Goal: Information Seeking & Learning: Learn about a topic

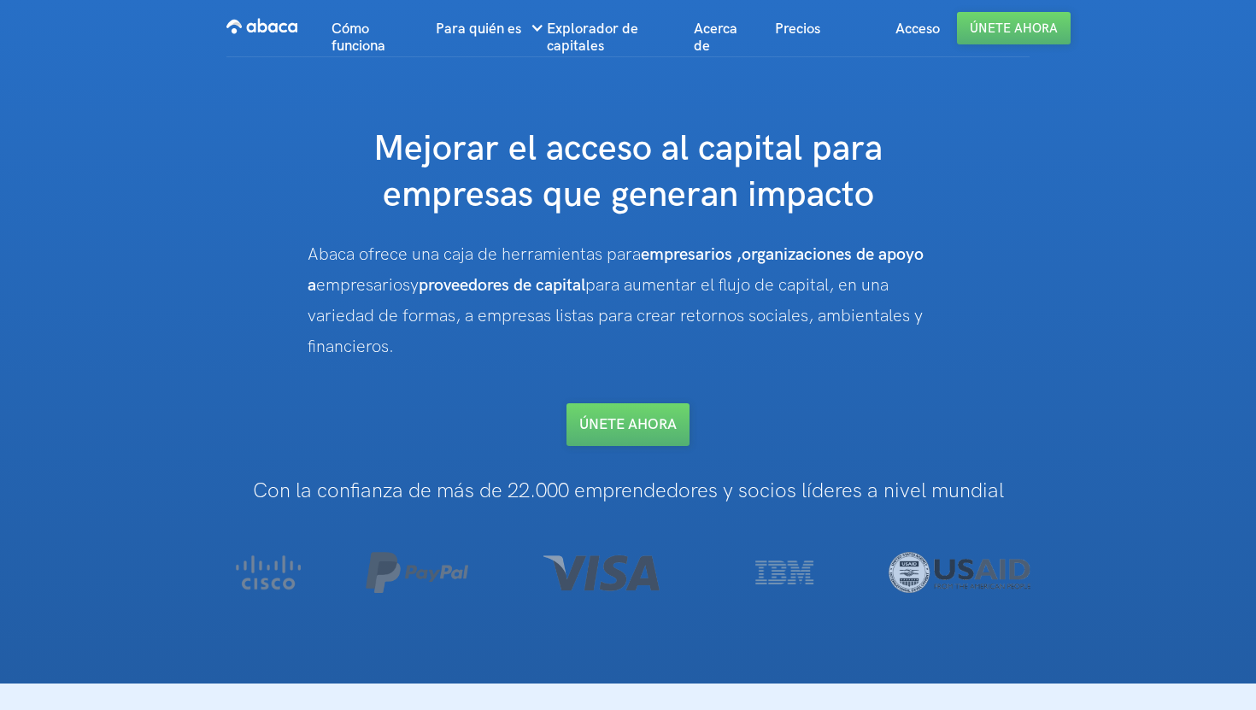
click at [895, 312] on font "para aumentar el flujo de capital, en una variedad de formas, a empresas listas…" at bounding box center [615, 316] width 615 height 82
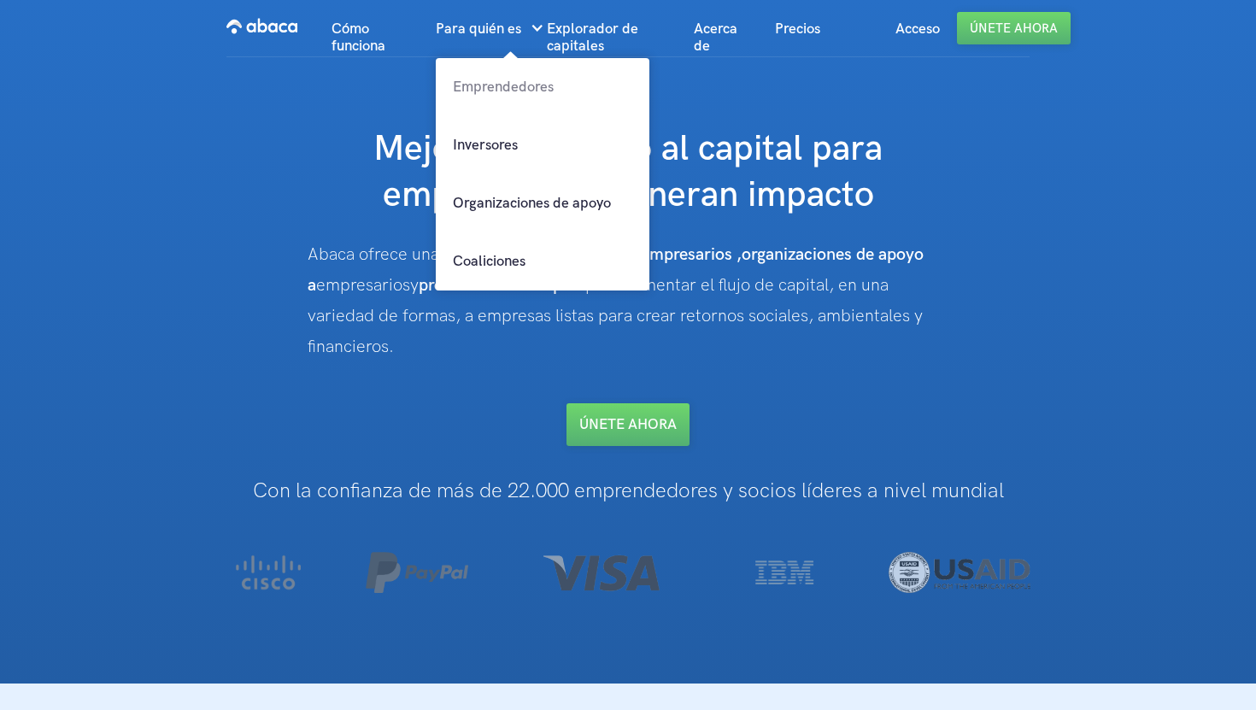
click at [501, 86] on font "Emprendedores" at bounding box center [503, 87] width 101 height 17
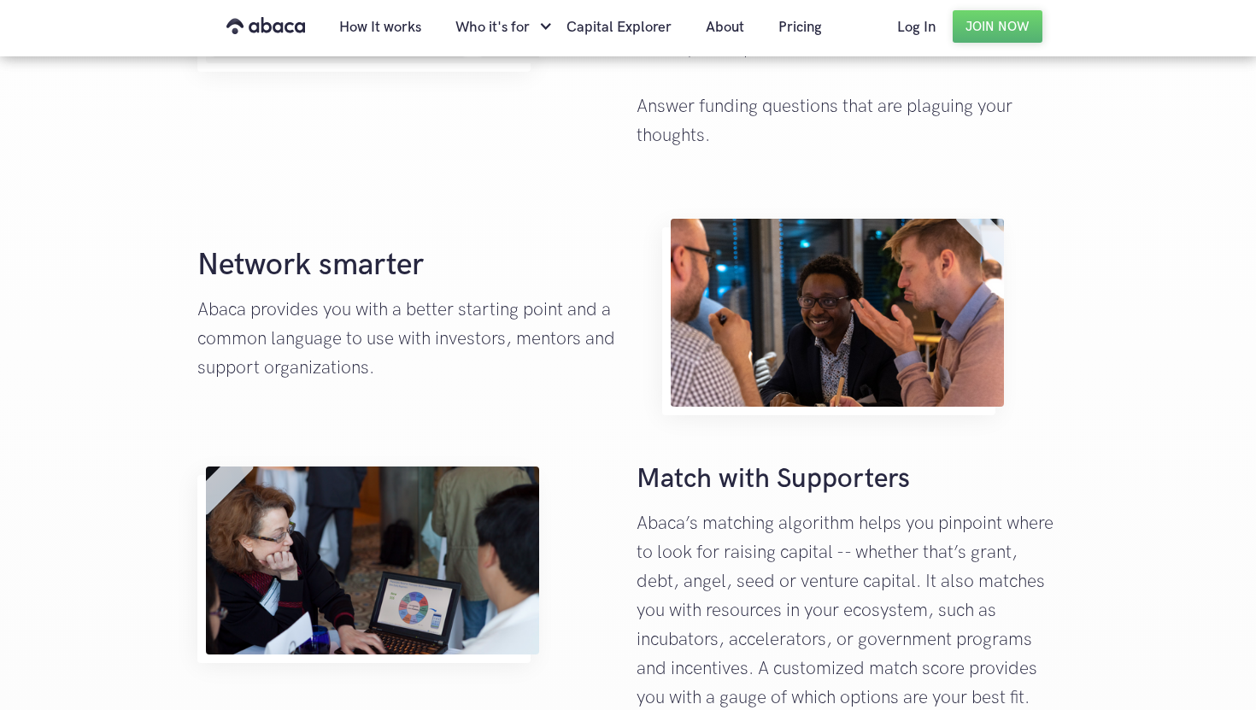
scroll to position [880, 0]
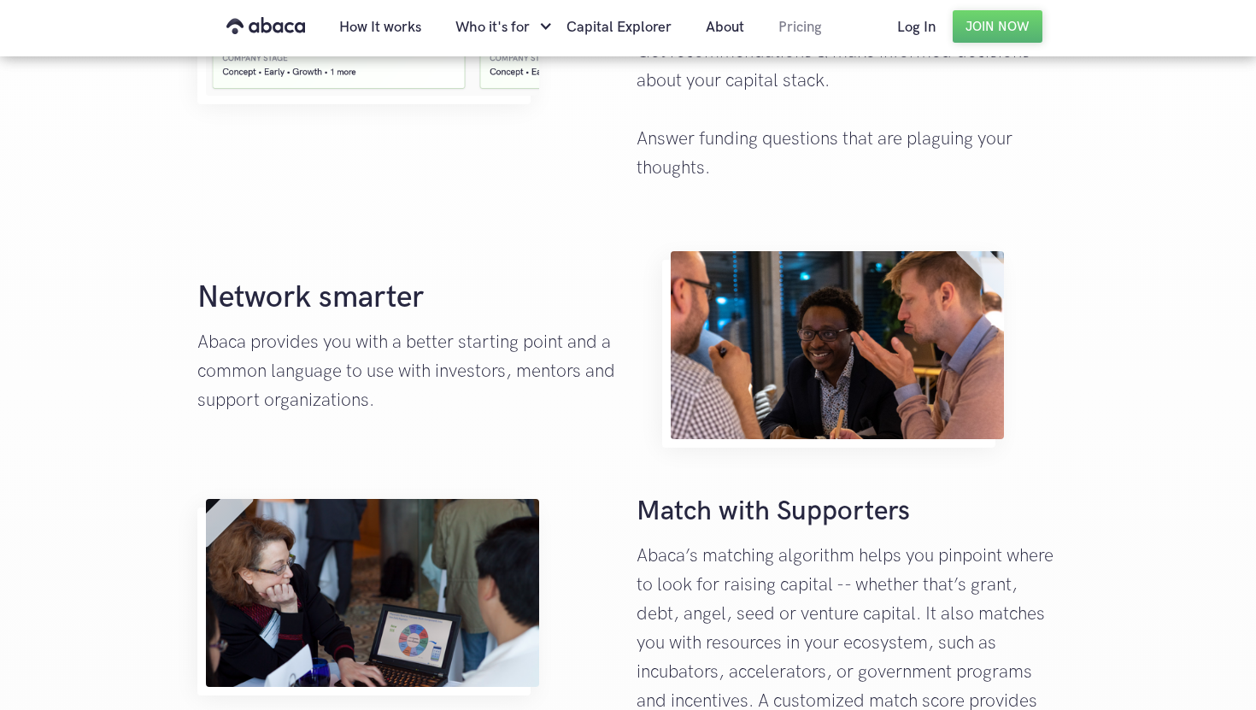
click at [799, 26] on link "Pricing" at bounding box center [801, 27] width 78 height 58
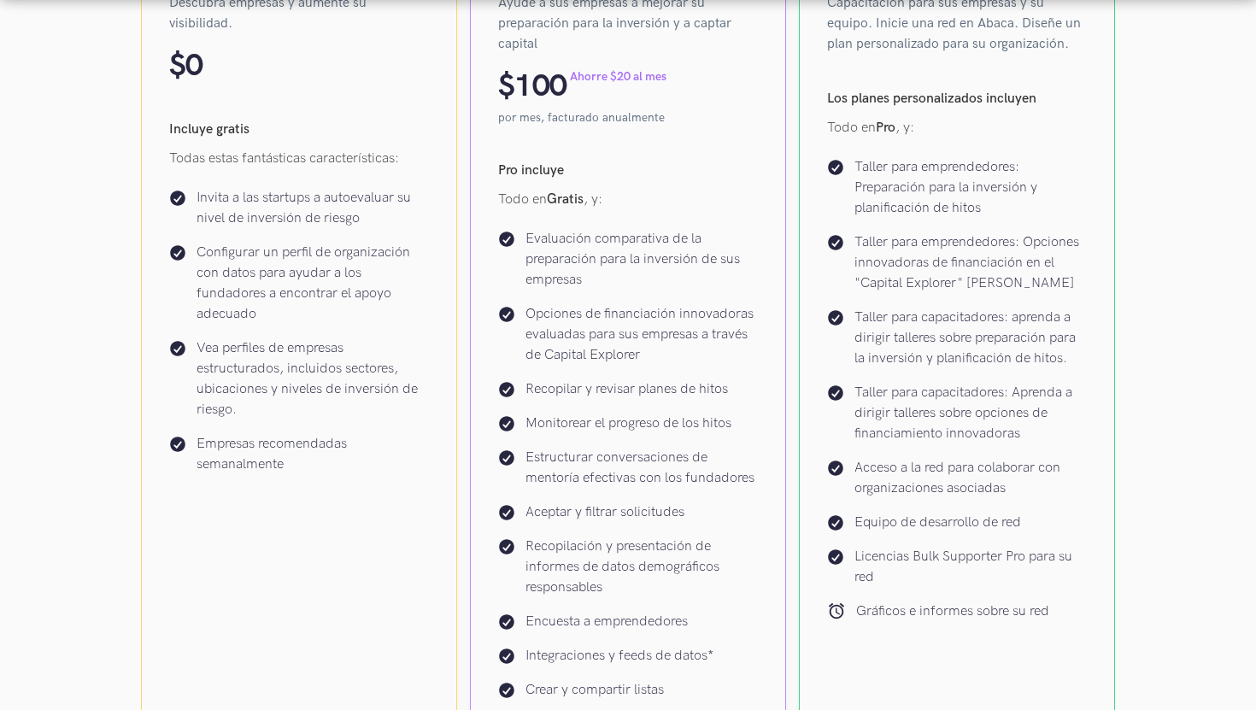
scroll to position [608, 0]
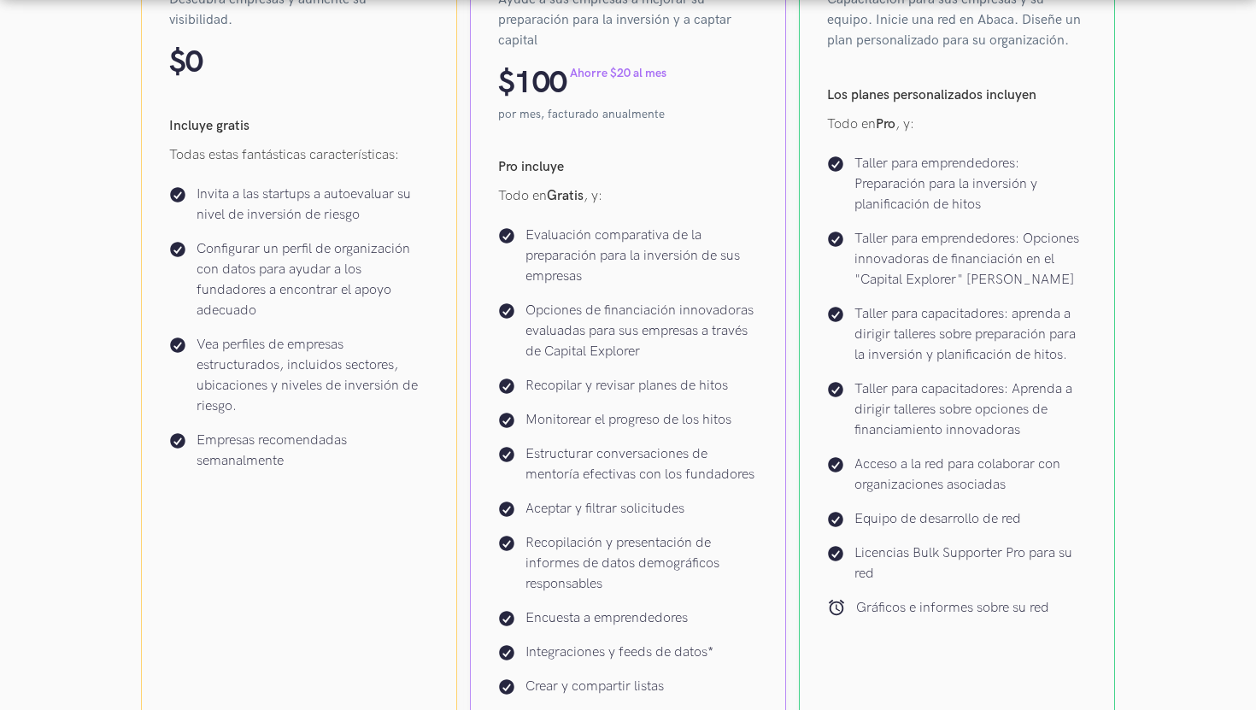
drag, startPoint x: 921, startPoint y: 261, endPoint x: 921, endPoint y: 232, distance: 29.1
click at [921, 261] on font "Taller para emprendedores: Opciones innovadoras de financiación en el "Capital …" at bounding box center [967, 259] width 225 height 57
click at [921, 232] on font "Taller para emprendedores: Opciones innovadoras de financiación en el "Capital …" at bounding box center [967, 259] width 225 height 57
click at [907, 291] on div "Taller para emprendedores: Preparación para la inversión y planificación de hit…" at bounding box center [957, 386] width 260 height 465
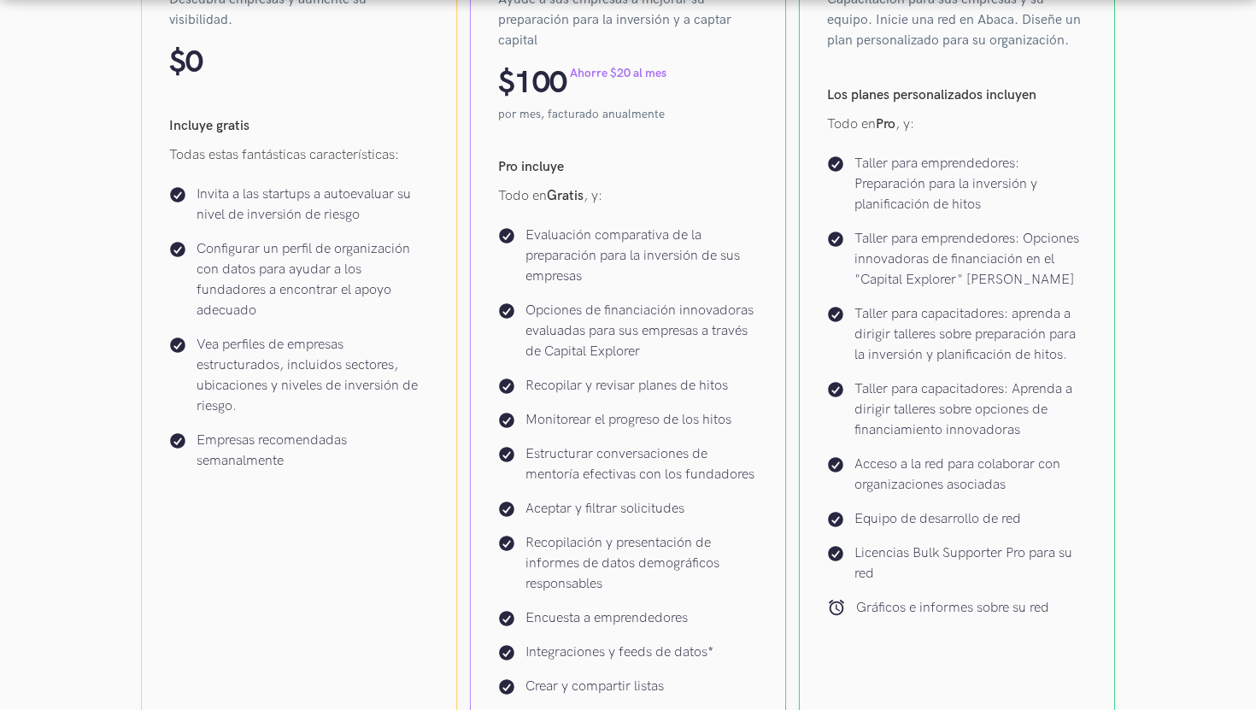
click at [929, 384] on font "Taller para capacitadores: Aprenda a dirigir talleres sobre opciones de financi…" at bounding box center [964, 409] width 218 height 57
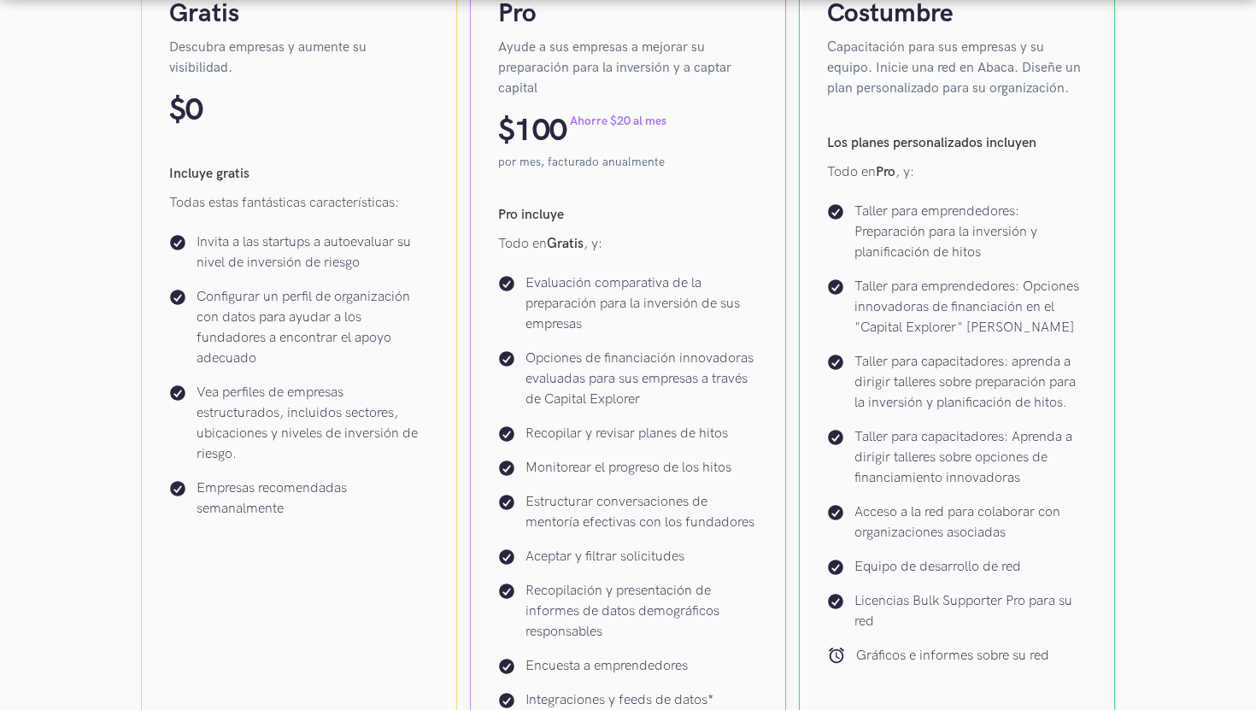
scroll to position [529, 0]
